Goal: Task Accomplishment & Management: Manage account settings

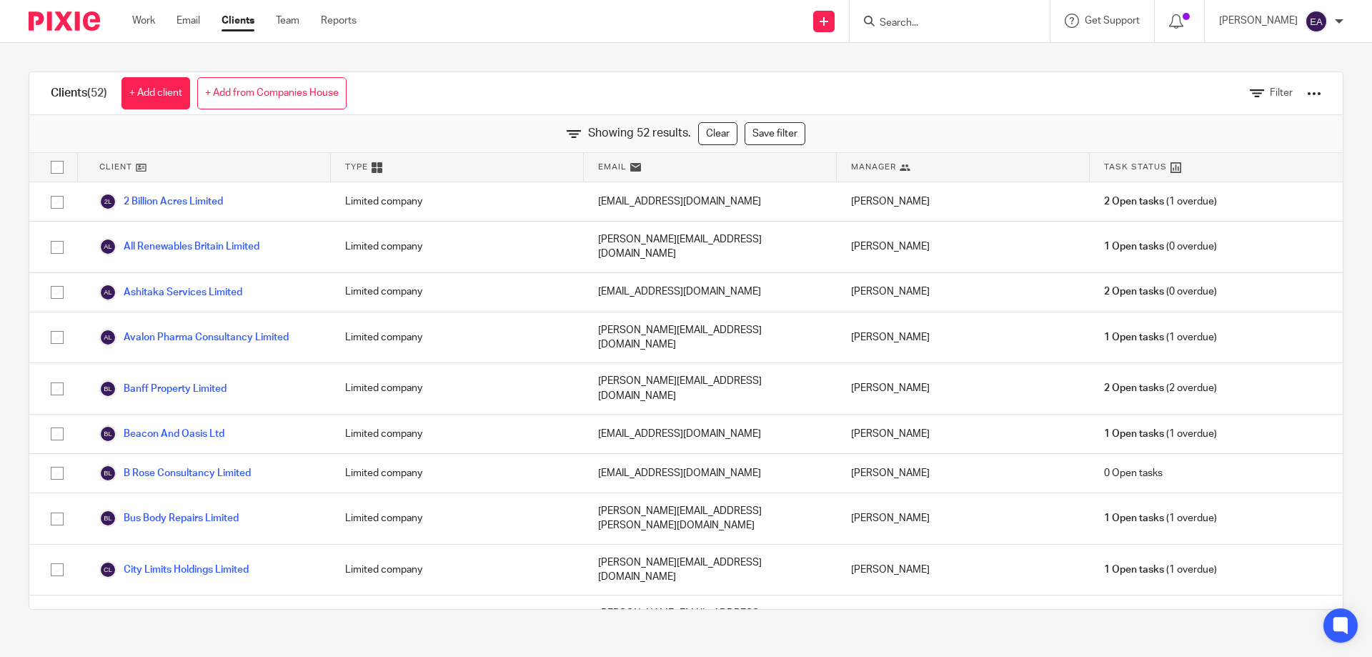
click at [982, 26] on input "Search" at bounding box center [942, 23] width 129 height 13
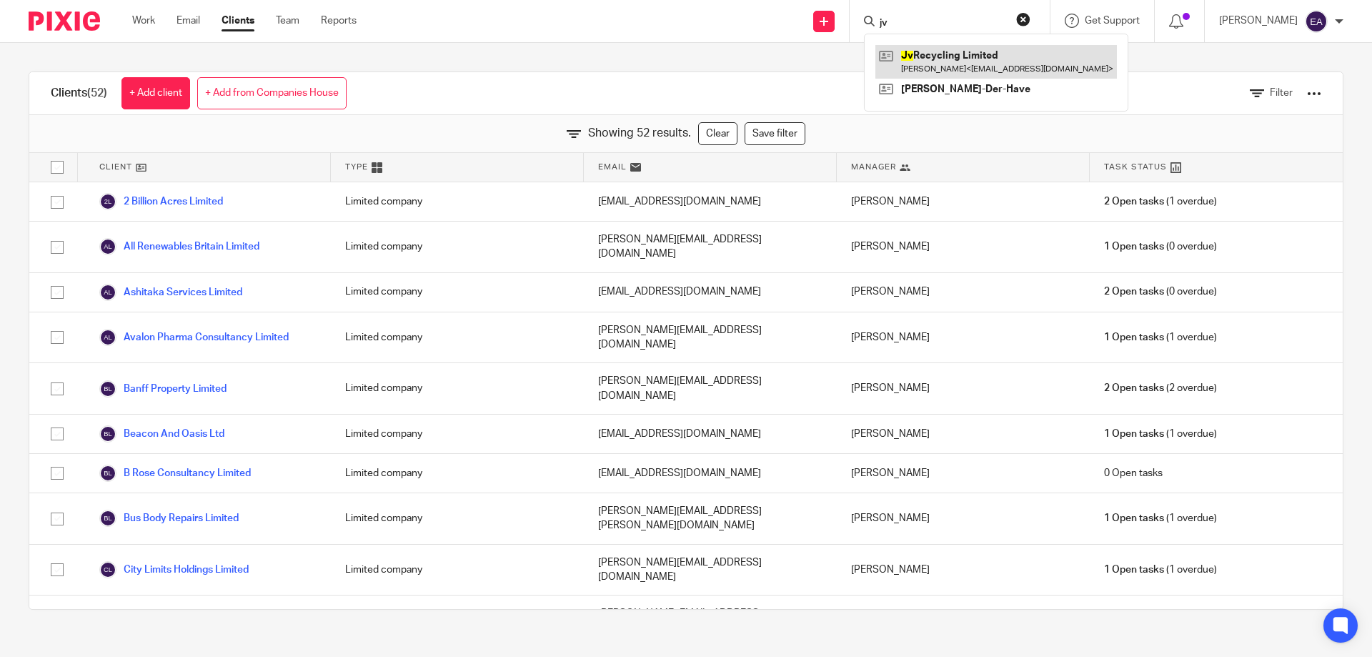
type input "jv"
click at [988, 54] on link at bounding box center [997, 61] width 242 height 33
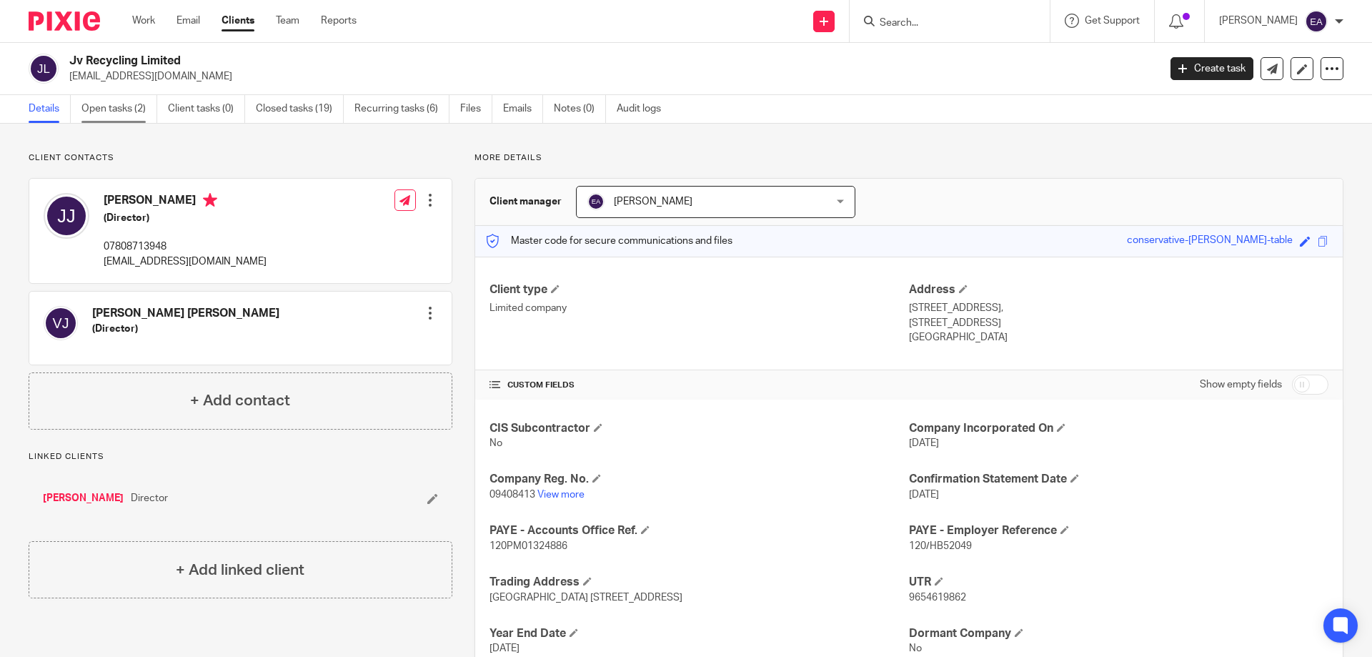
click at [121, 104] on link "Open tasks (2)" at bounding box center [119, 109] width 76 height 28
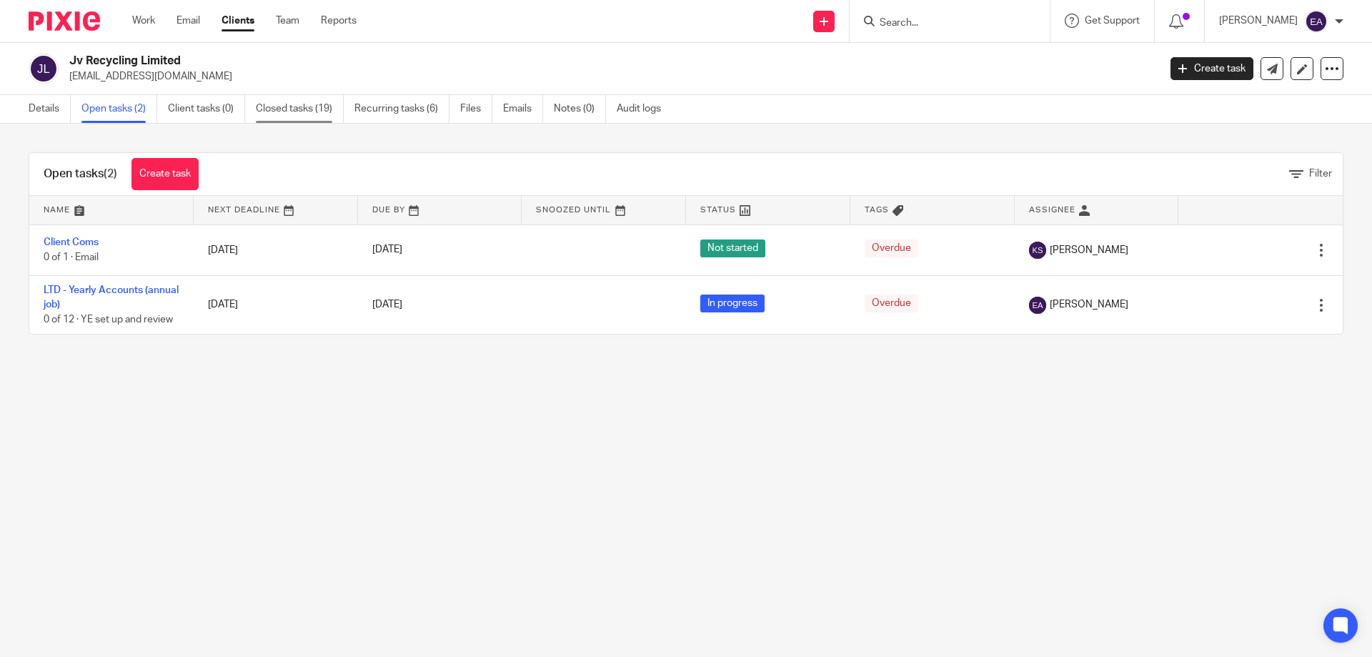
click at [303, 104] on link "Closed tasks (19)" at bounding box center [300, 109] width 88 height 28
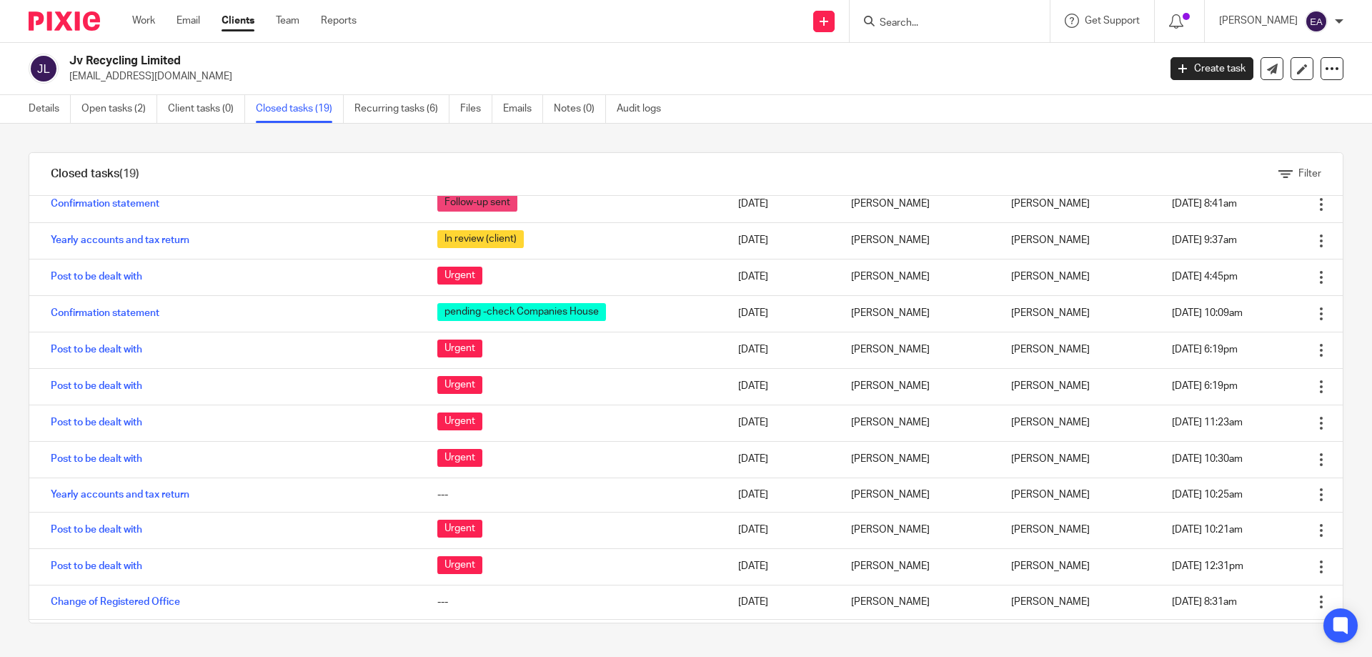
scroll to position [279, 0]
